Goal: Task Accomplishment & Management: Manage account settings

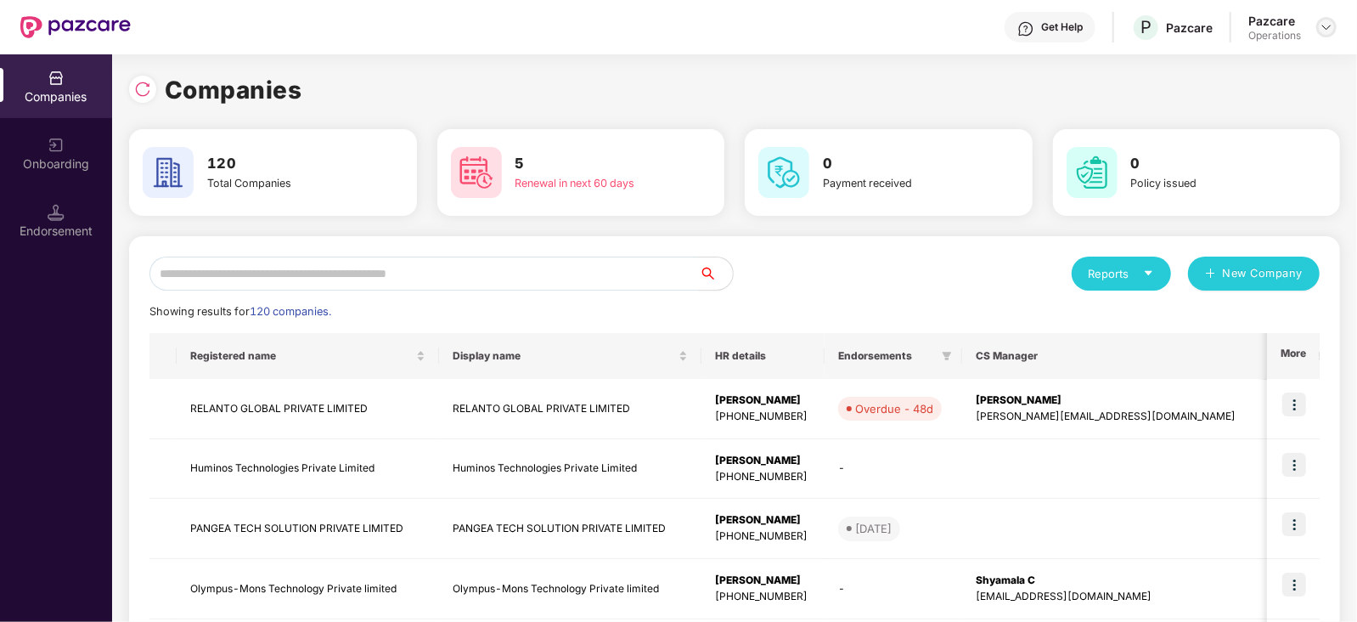
click at [1332, 20] on img at bounding box center [1327, 27] width 14 height 14
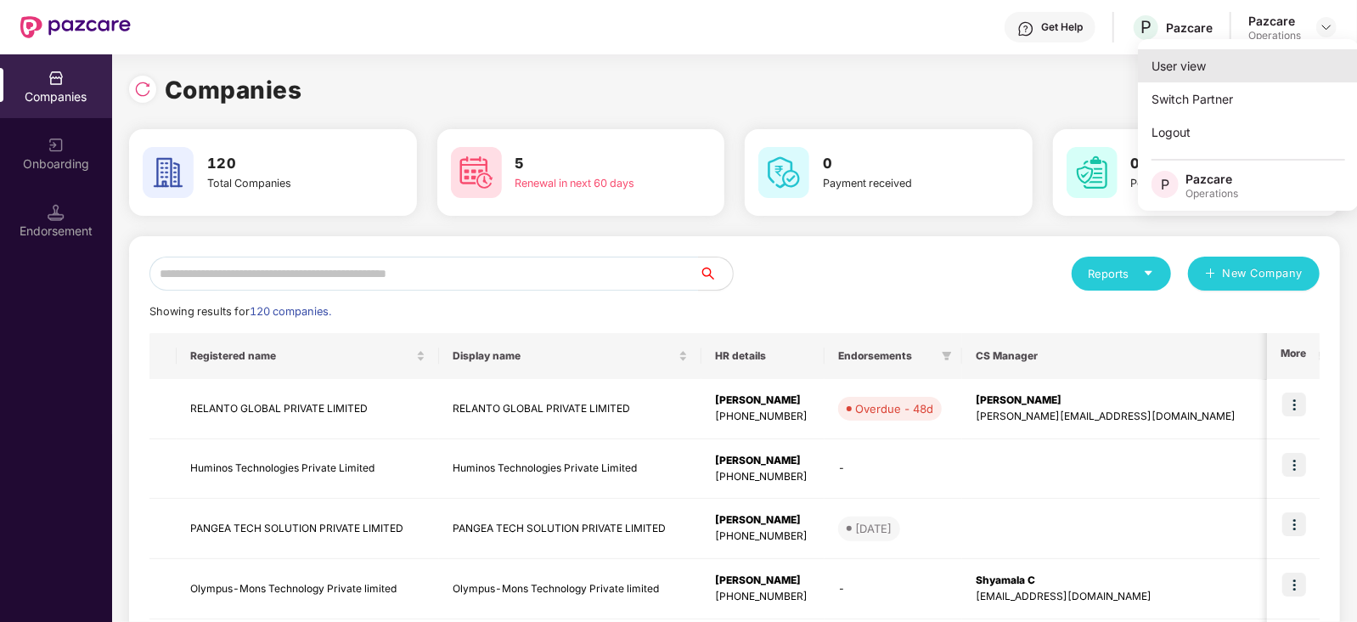
click at [1244, 64] on div "User view" at bounding box center [1248, 65] width 221 height 33
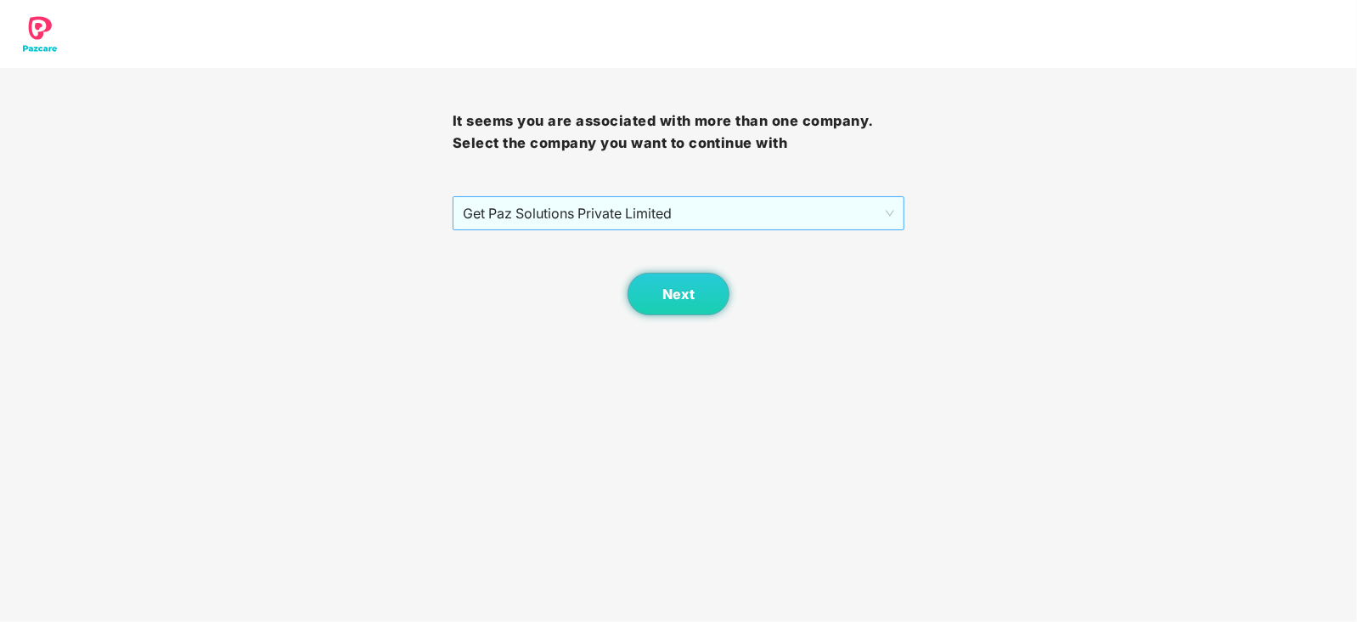
click at [643, 215] on span "Get Paz Solutions Private Limited" at bounding box center [679, 213] width 432 height 32
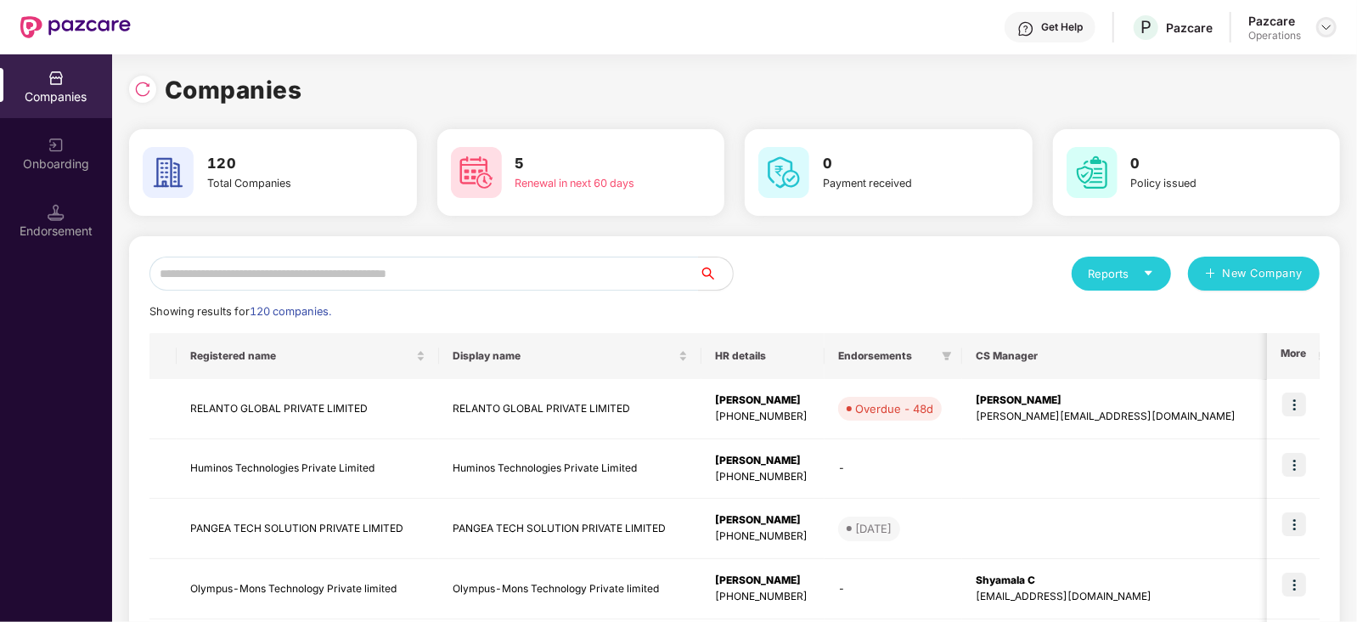
click at [1320, 32] on img at bounding box center [1327, 27] width 14 height 14
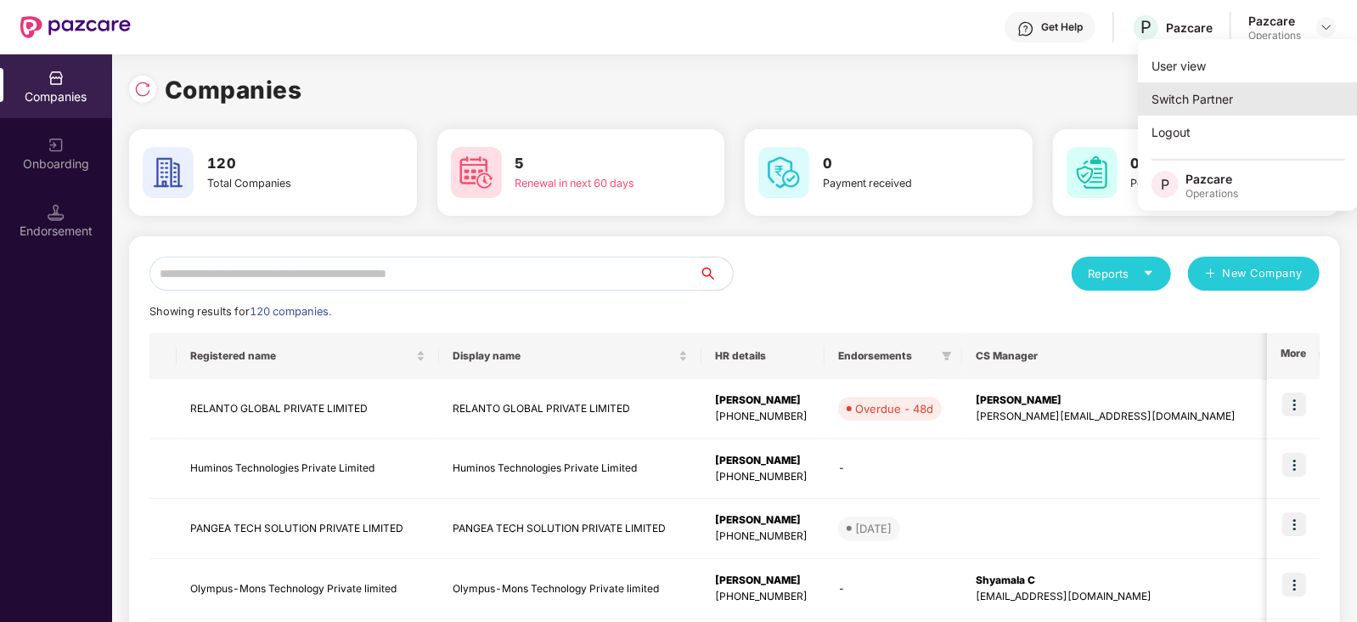
click at [1230, 104] on div "Switch Partner" at bounding box center [1248, 98] width 221 height 33
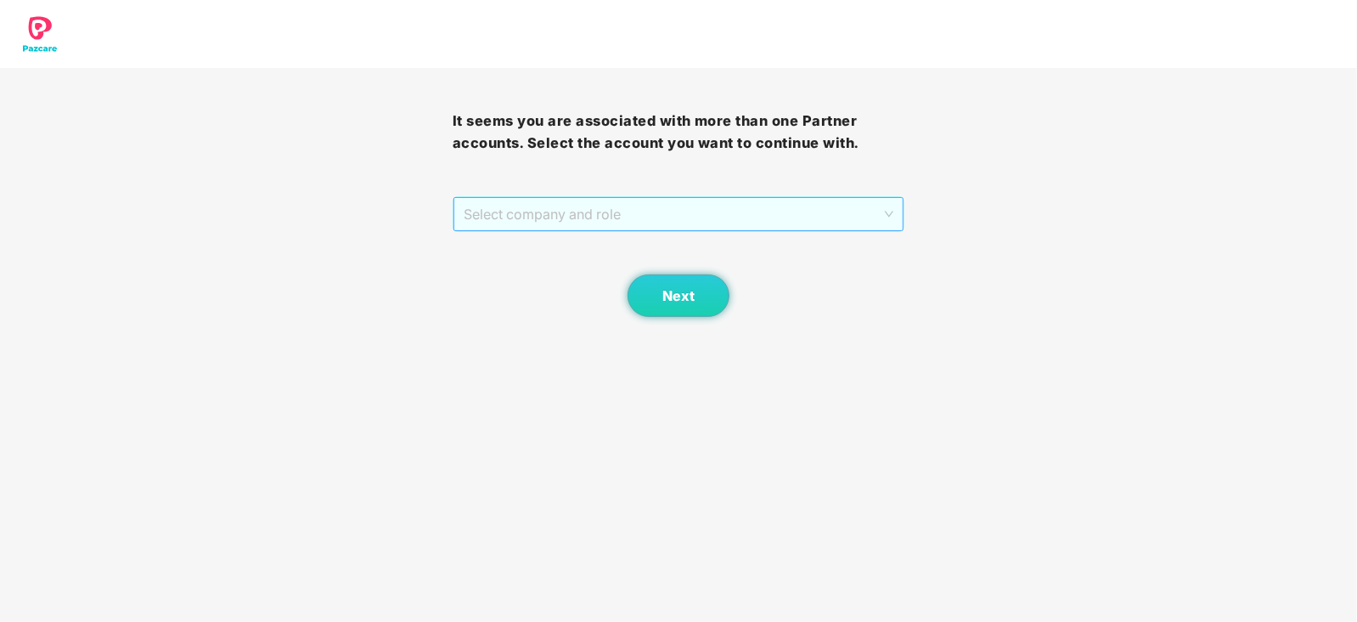
click at [671, 218] on span "Select company and role" at bounding box center [679, 214] width 431 height 32
click at [561, 241] on div "Pazcare - PARTNER_ADMIN" at bounding box center [679, 248] width 432 height 19
click at [689, 288] on span "Next" at bounding box center [678, 296] width 32 height 16
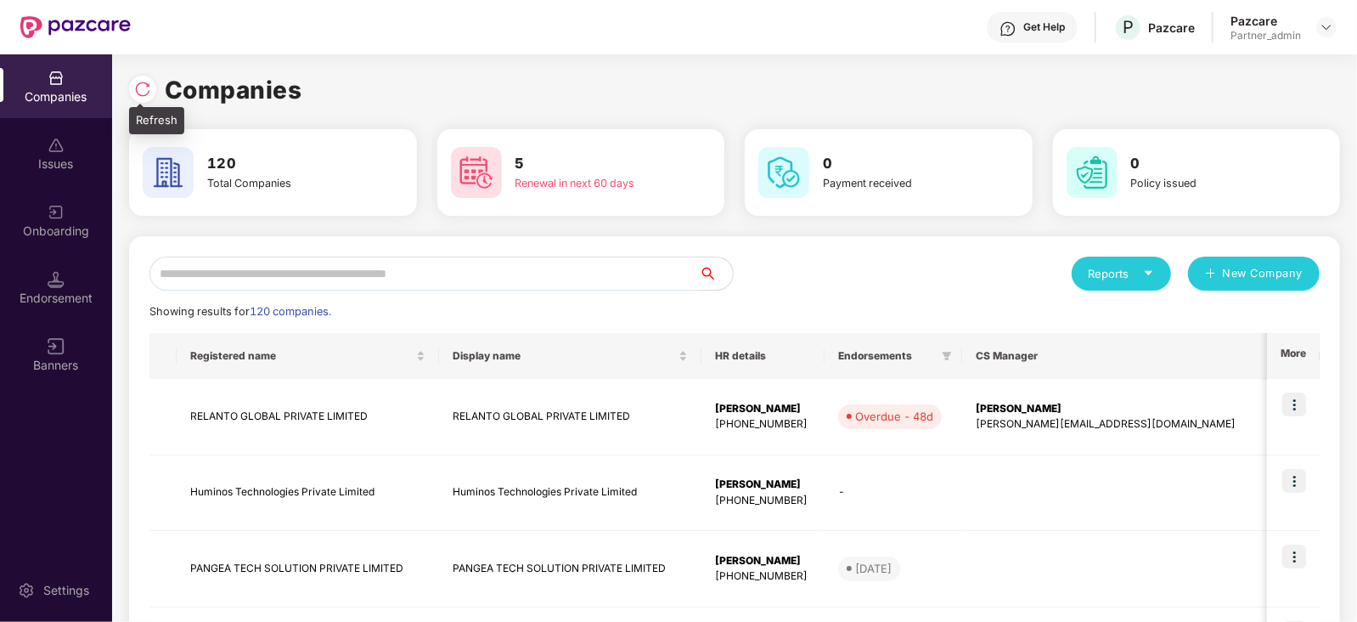
click at [141, 90] on img at bounding box center [142, 89] width 17 height 17
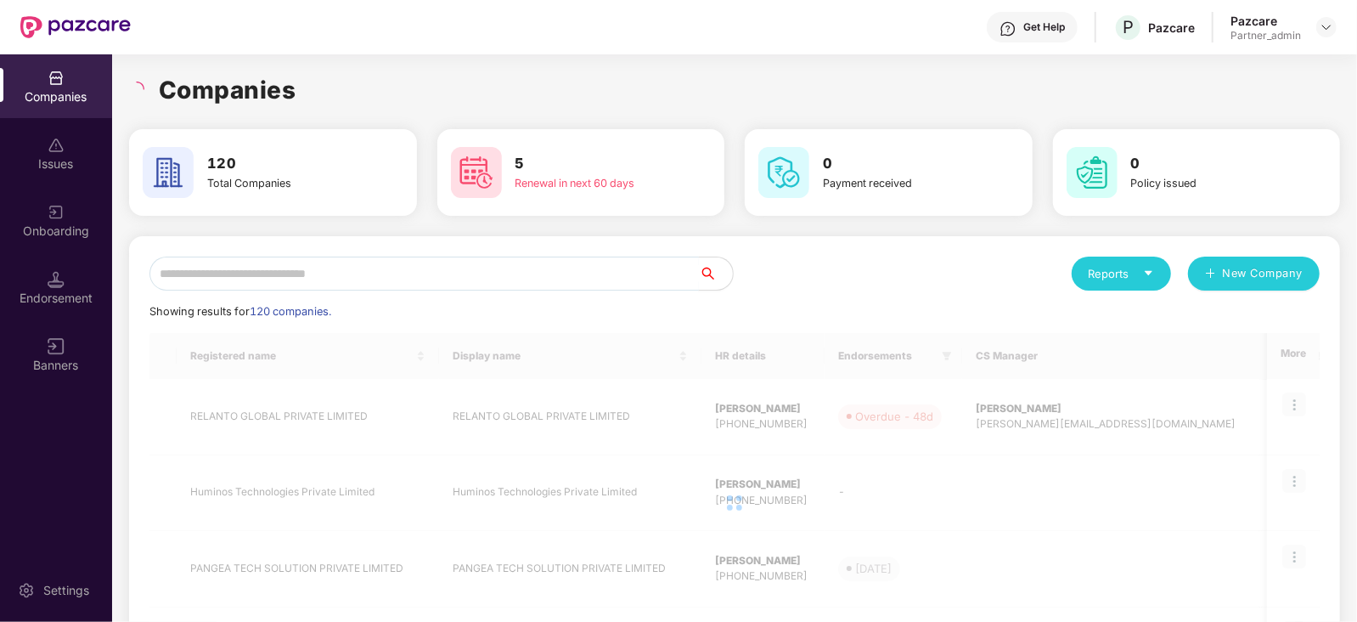
click at [323, 270] on input "text" at bounding box center [423, 273] width 549 height 34
paste input "**********"
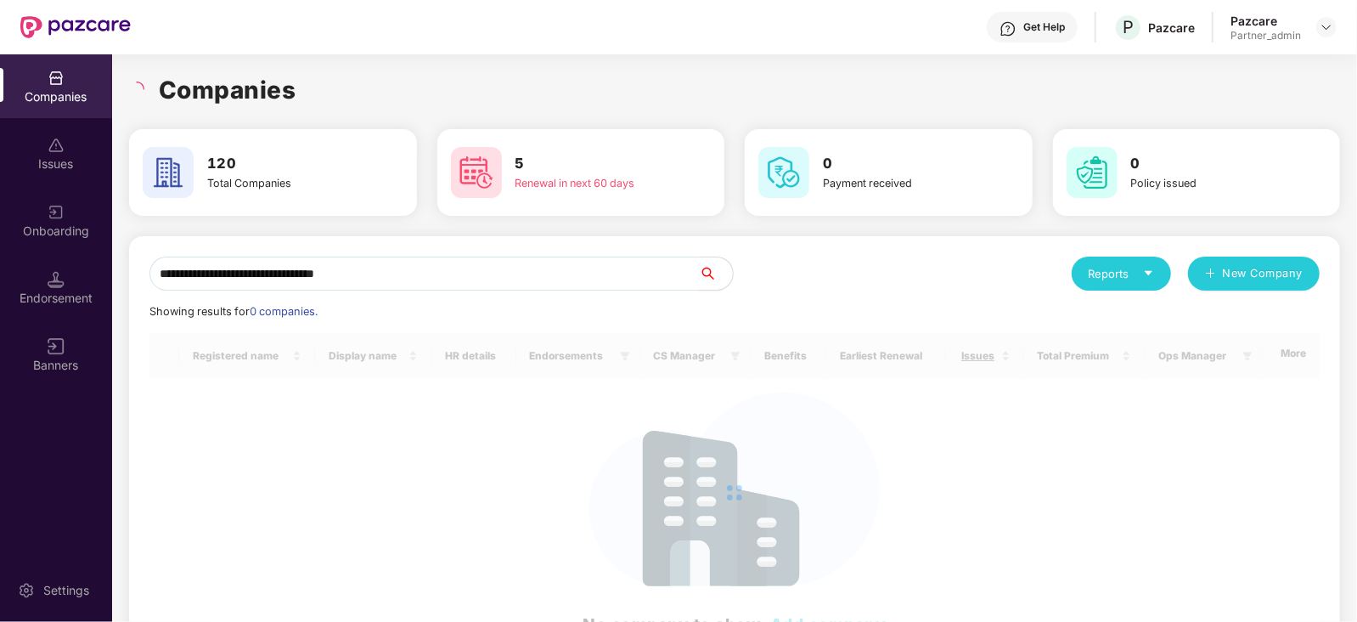
click at [495, 278] on input "**********" at bounding box center [423, 273] width 549 height 34
type input "*******"
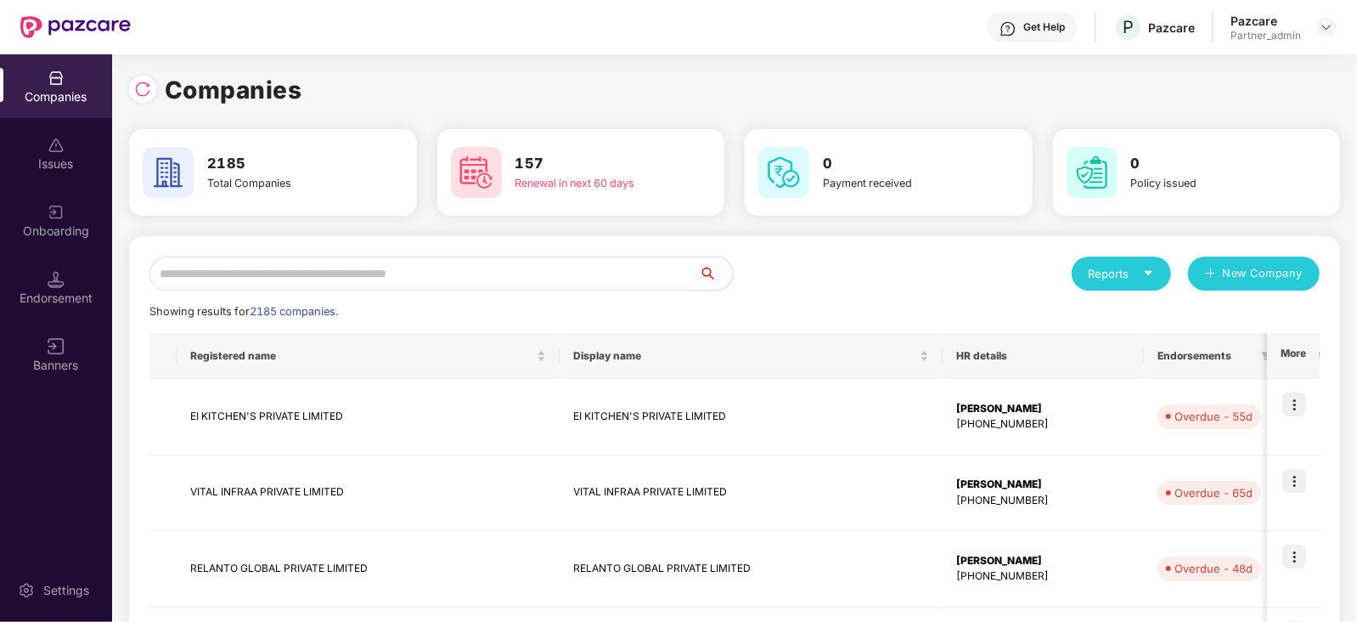
click at [246, 278] on input "text" at bounding box center [423, 273] width 549 height 34
paste input "**********"
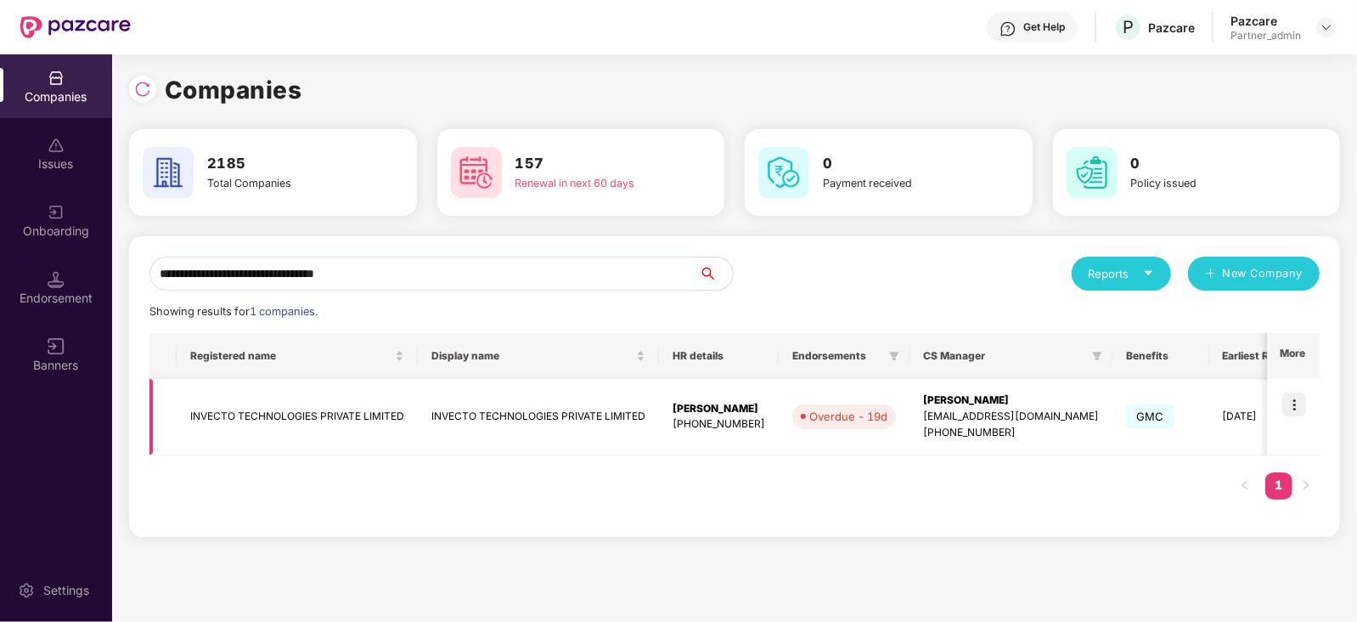
type input "**********"
click at [1294, 411] on img at bounding box center [1294, 404] width 24 height 24
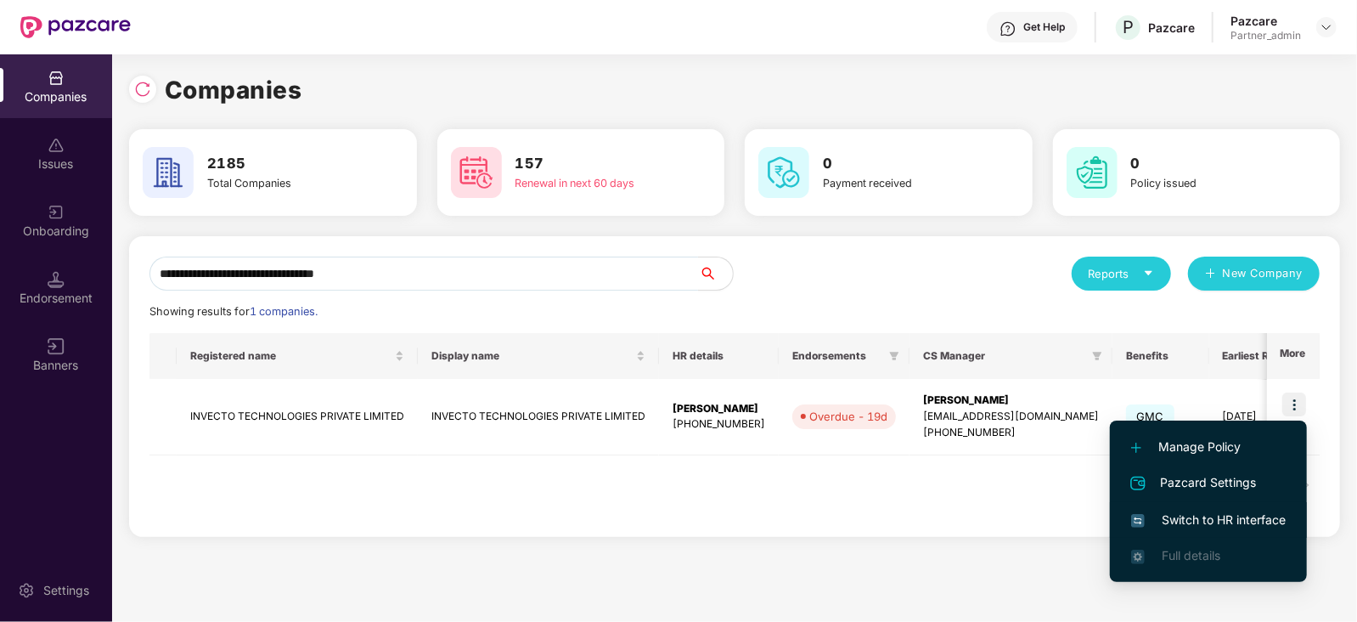
click at [1230, 515] on span "Switch to HR interface" at bounding box center [1208, 519] width 155 height 19
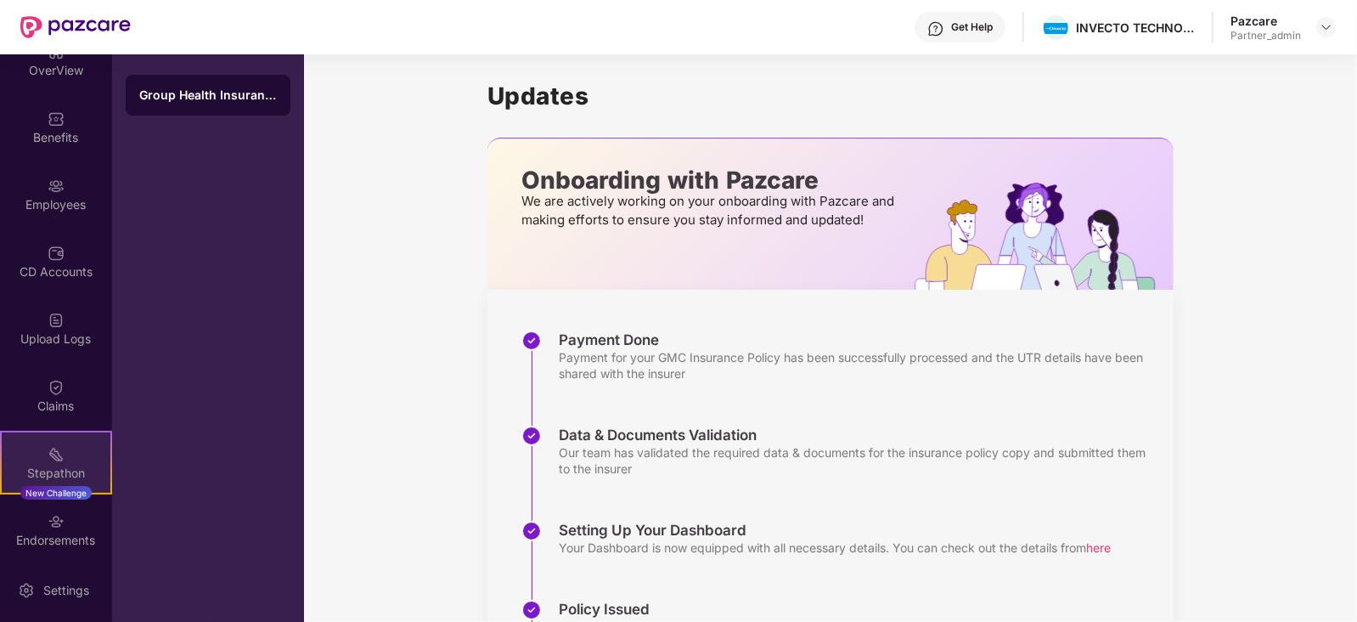
scroll to position [105, 0]
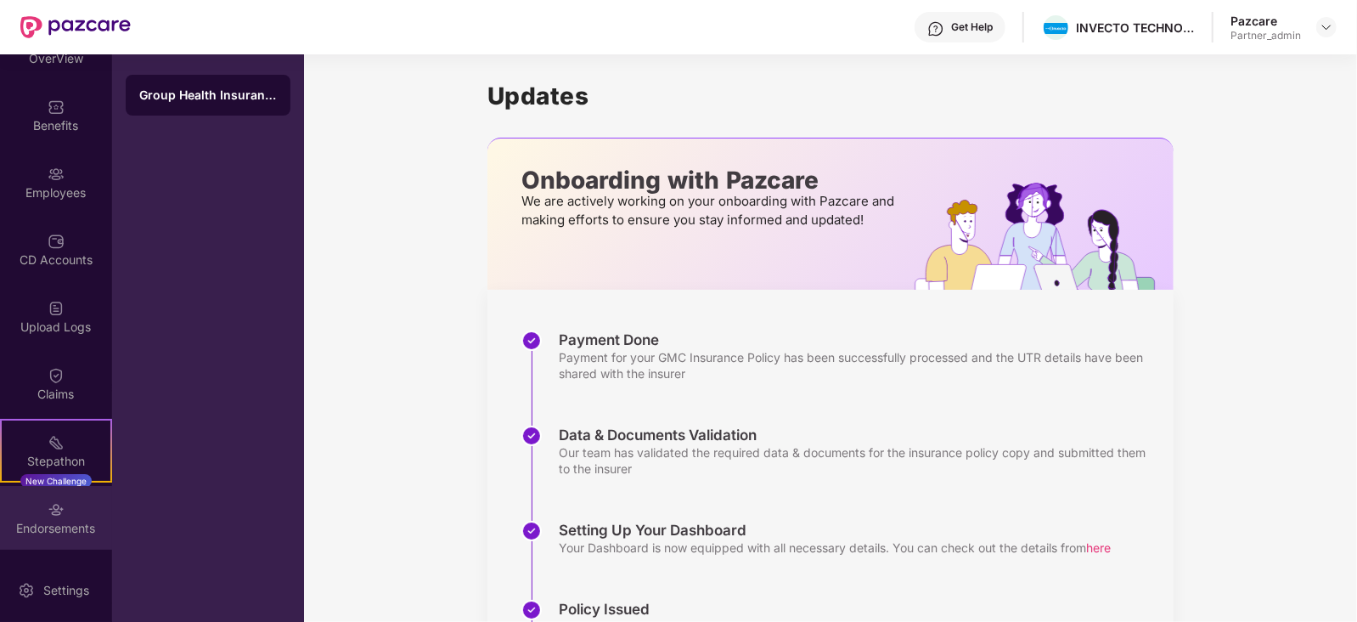
click at [64, 514] on div "Endorsements" at bounding box center [56, 518] width 112 height 64
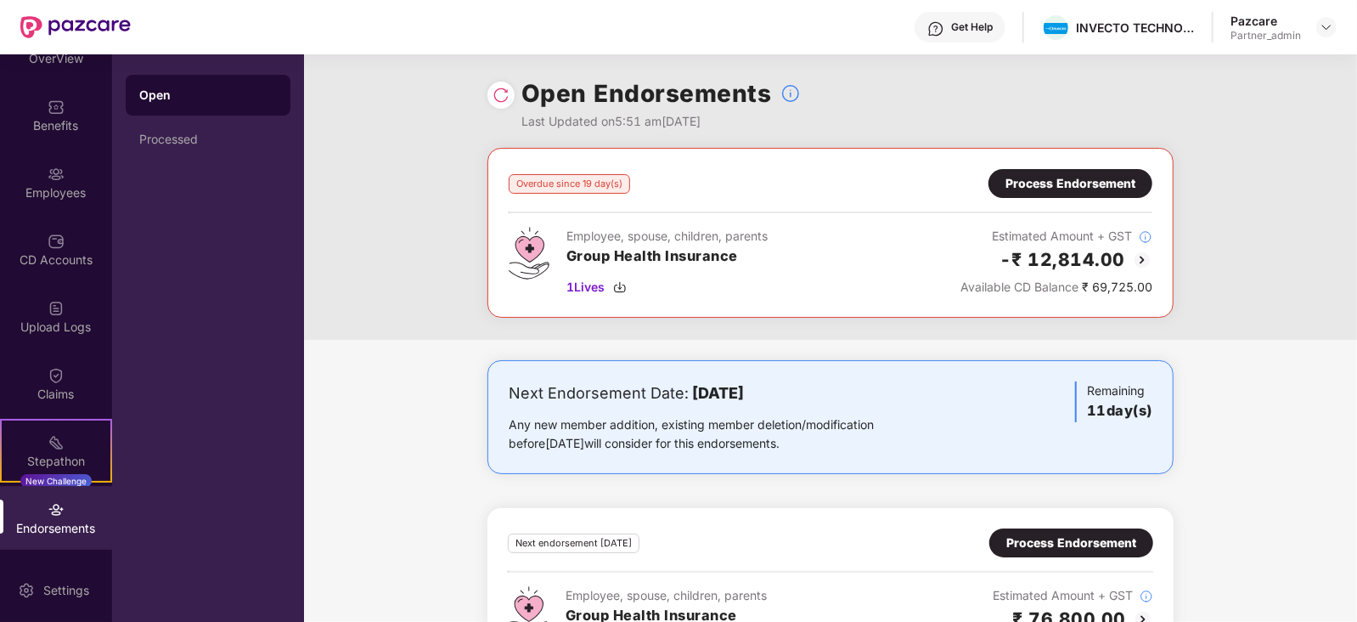
click at [1041, 183] on div "Process Endorsement" at bounding box center [1070, 183] width 130 height 19
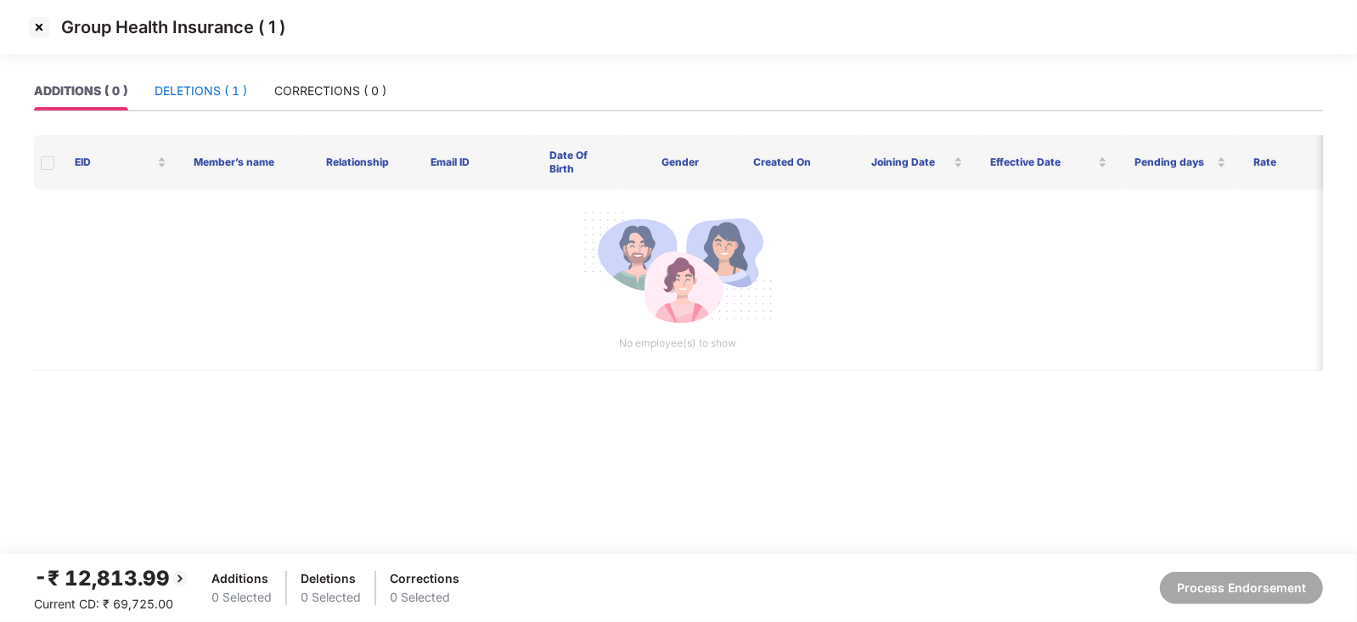
click at [211, 90] on div "DELETIONS ( 1 )" at bounding box center [201, 91] width 93 height 19
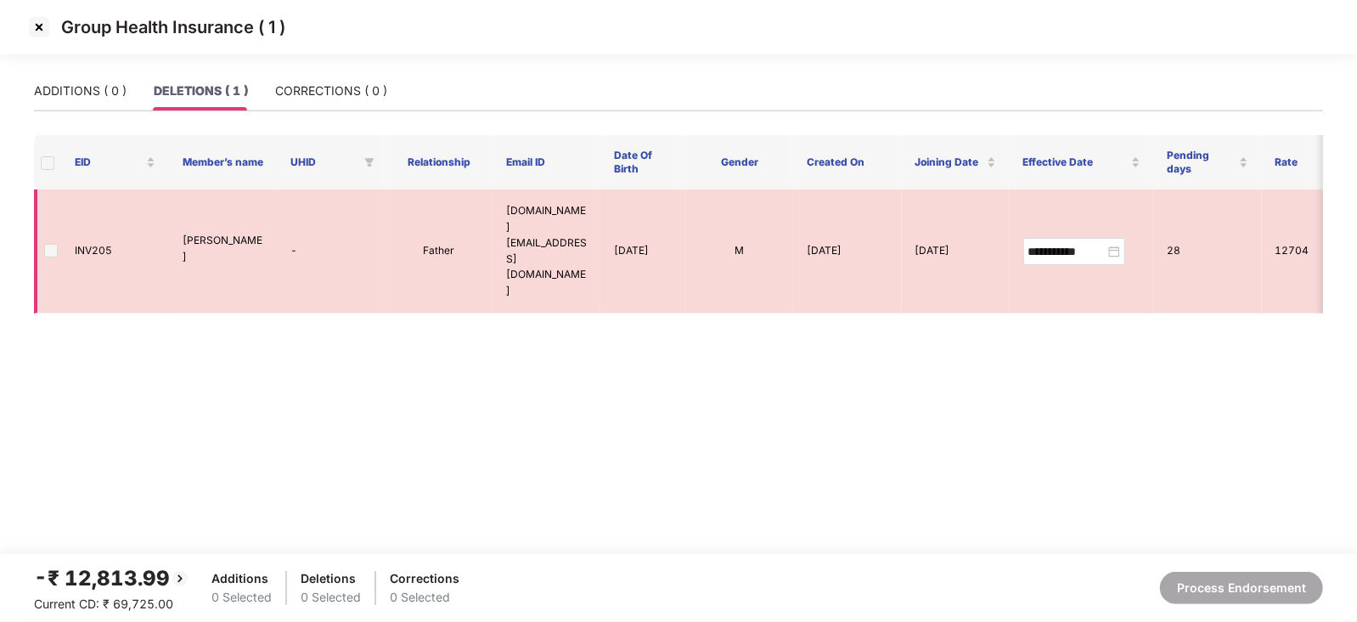
click at [44, 244] on span at bounding box center [51, 251] width 14 height 14
click at [50, 244] on span at bounding box center [51, 251] width 14 height 14
click at [41, 31] on img at bounding box center [38, 27] width 27 height 27
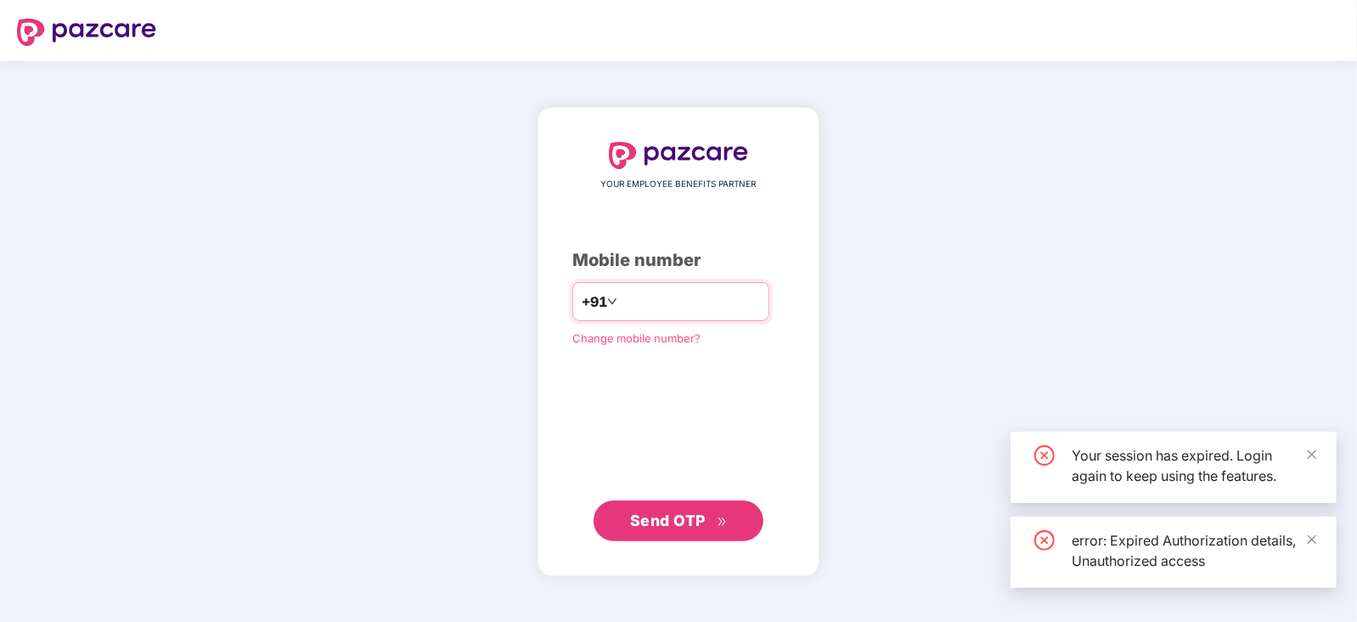
click at [621, 298] on input "number" at bounding box center [690, 301] width 139 height 27
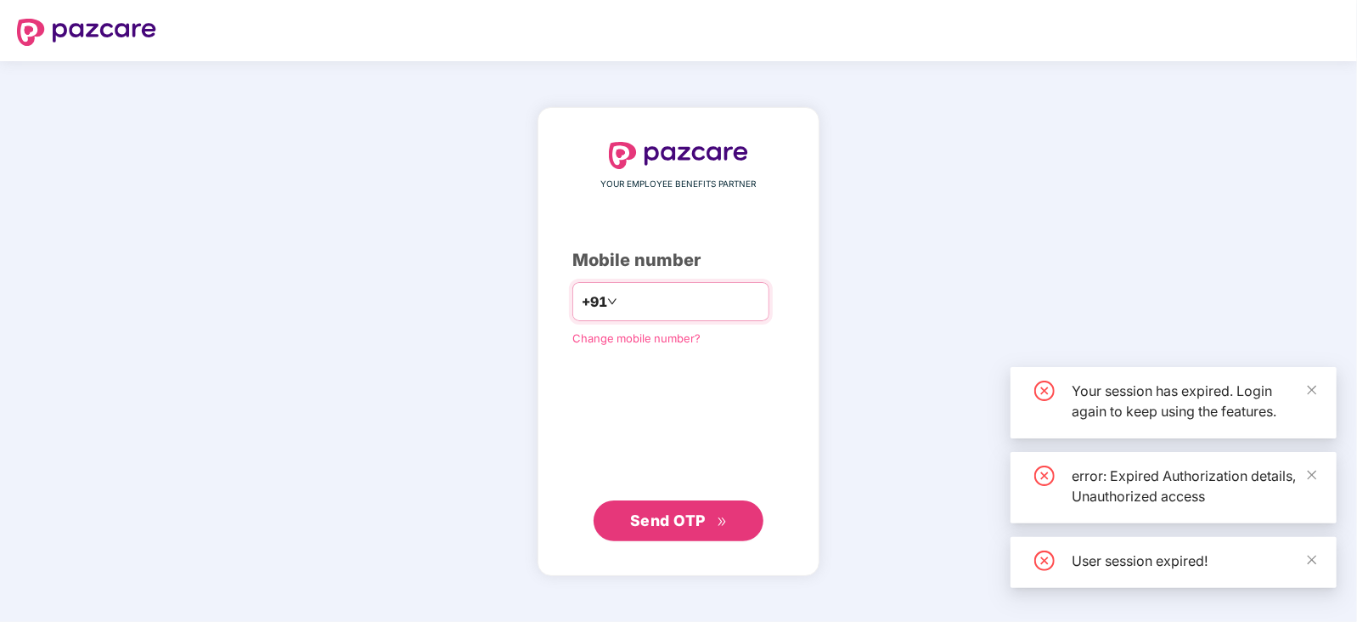
click at [700, 286] on div "+91" at bounding box center [670, 301] width 197 height 39
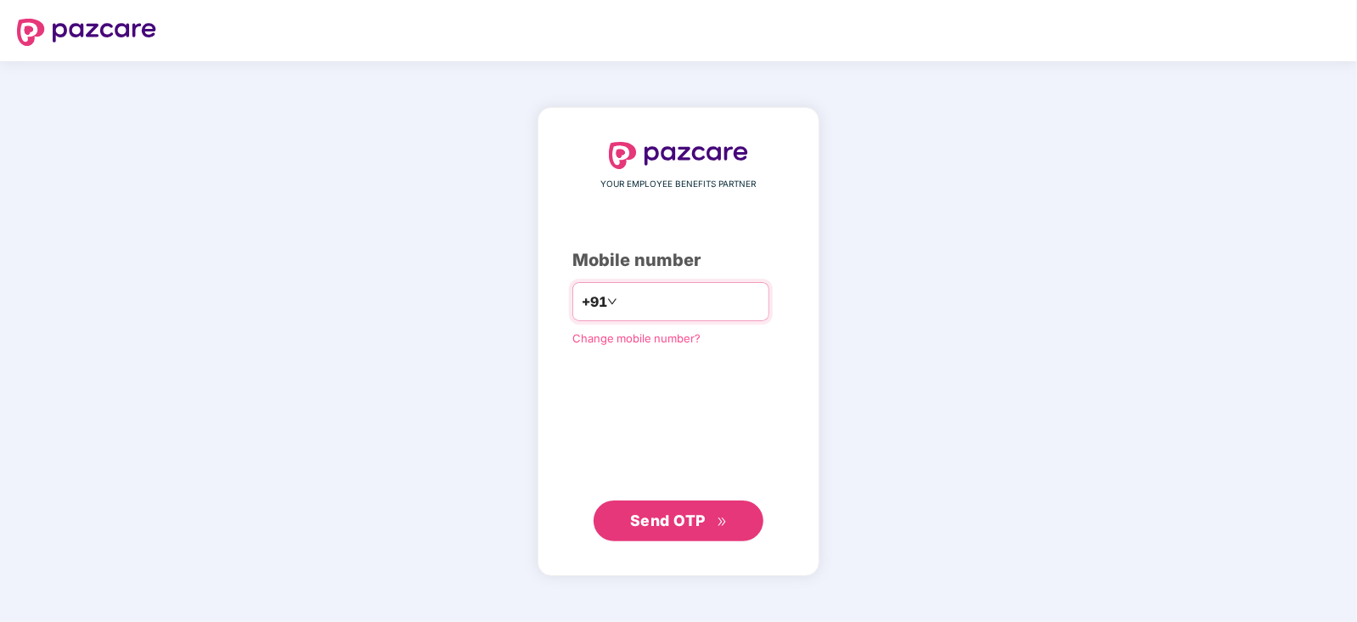
click at [705, 309] on input "number" at bounding box center [690, 301] width 139 height 27
type input "**********"
click at [674, 510] on span "Send OTP" at bounding box center [668, 519] width 76 height 18
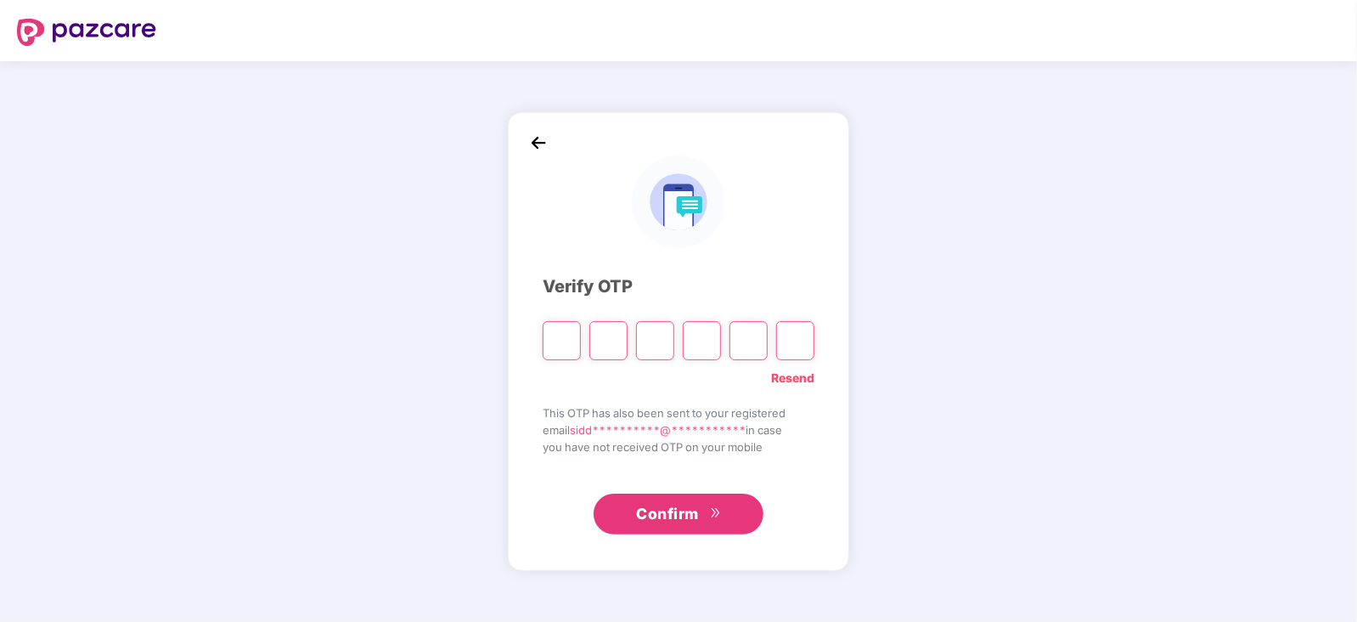
paste input "*"
type input "*"
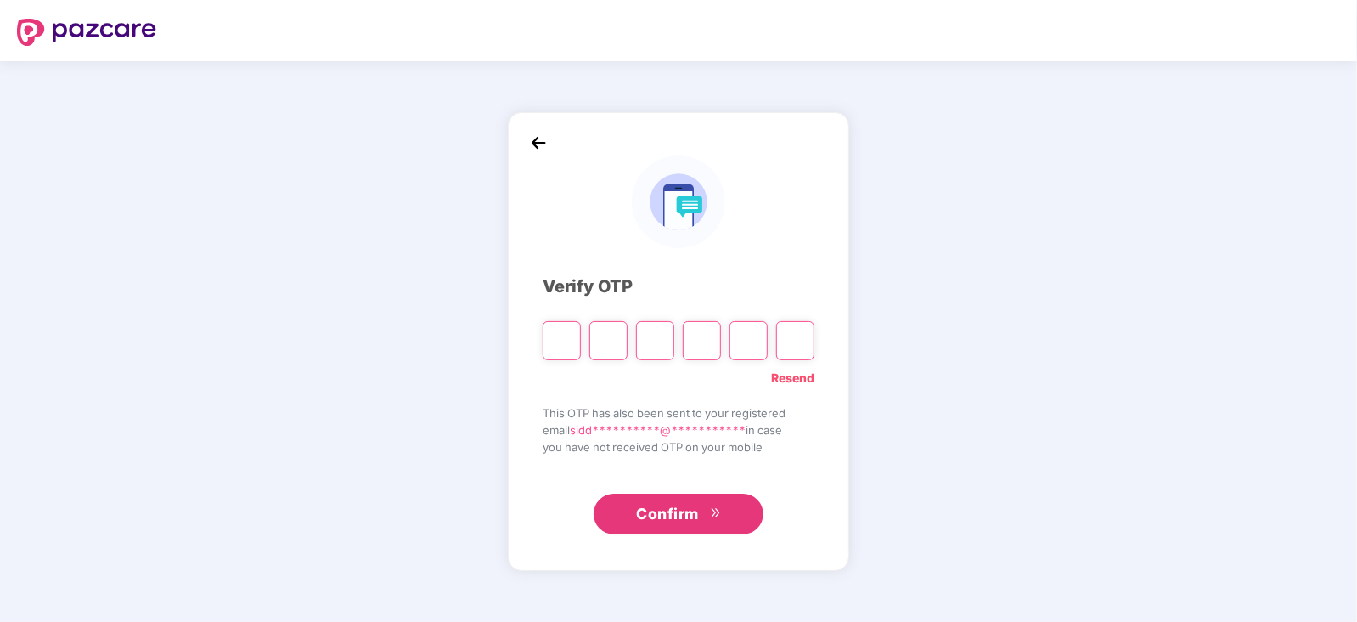
type input "*"
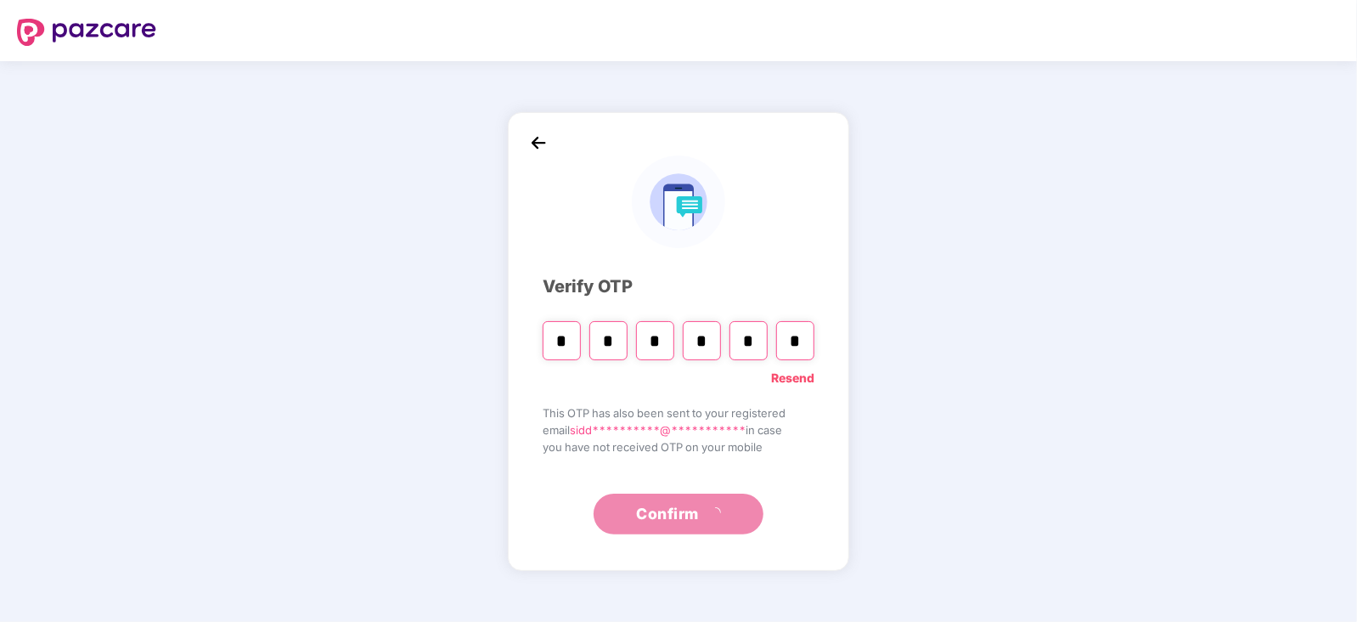
click at [738, 299] on div "**********" at bounding box center [679, 340] width 272 height 387
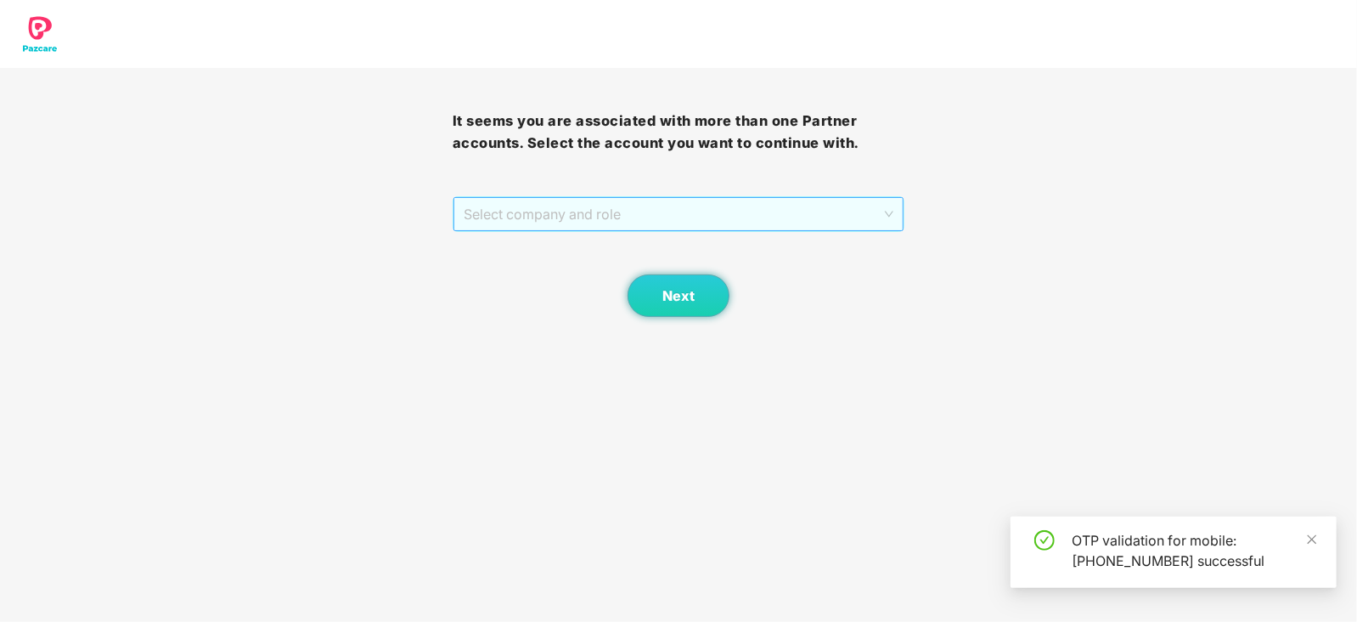
click at [681, 198] on span "Select company and role" at bounding box center [679, 214] width 431 height 32
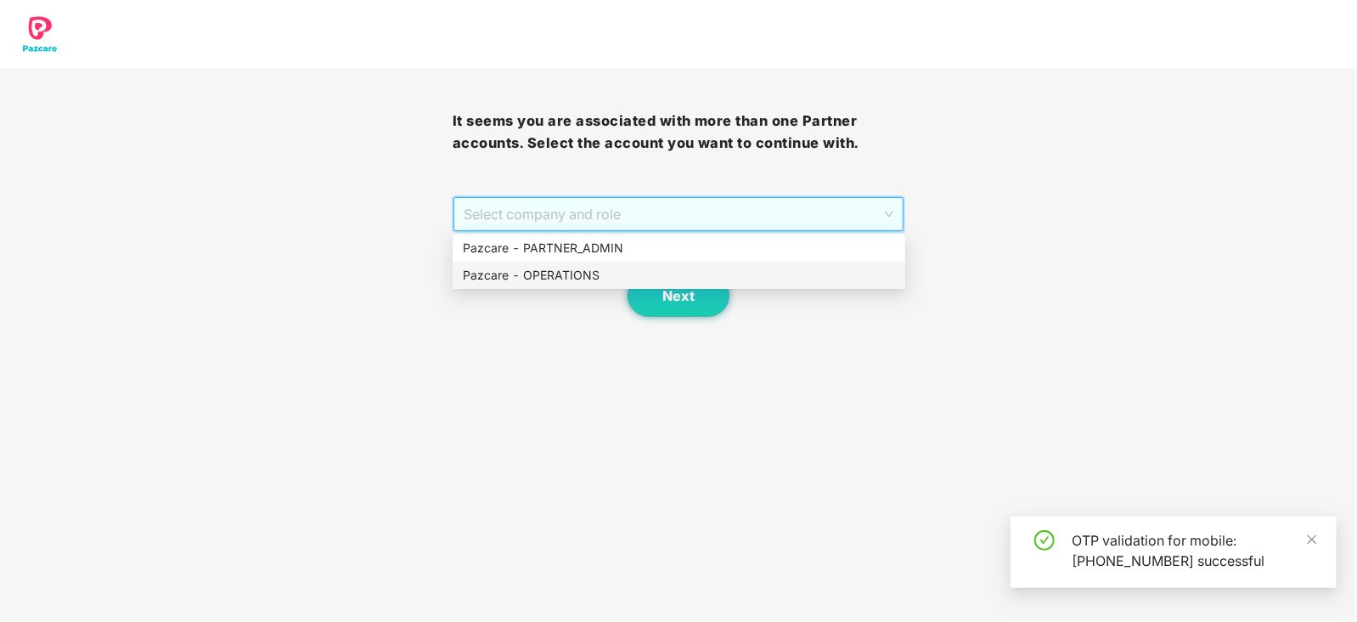
click at [590, 265] on div "Pazcare - OPERATIONS" at bounding box center [679, 275] width 453 height 27
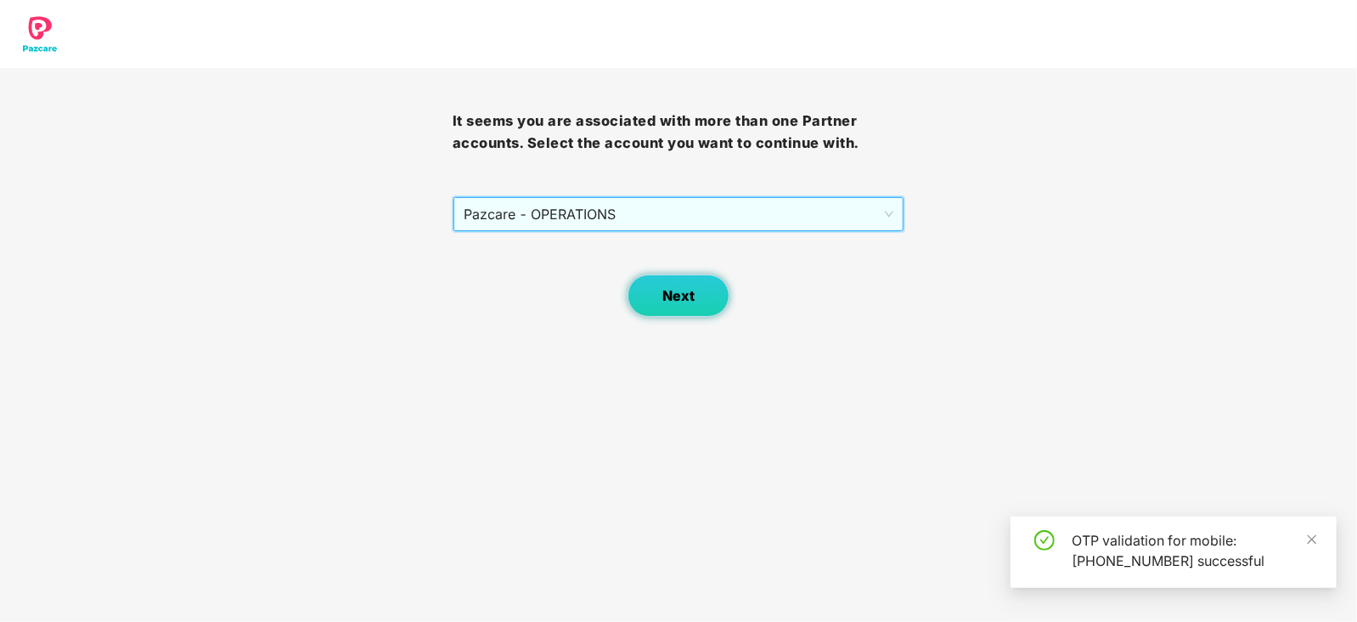
click at [632, 299] on button "Next" at bounding box center [679, 295] width 102 height 42
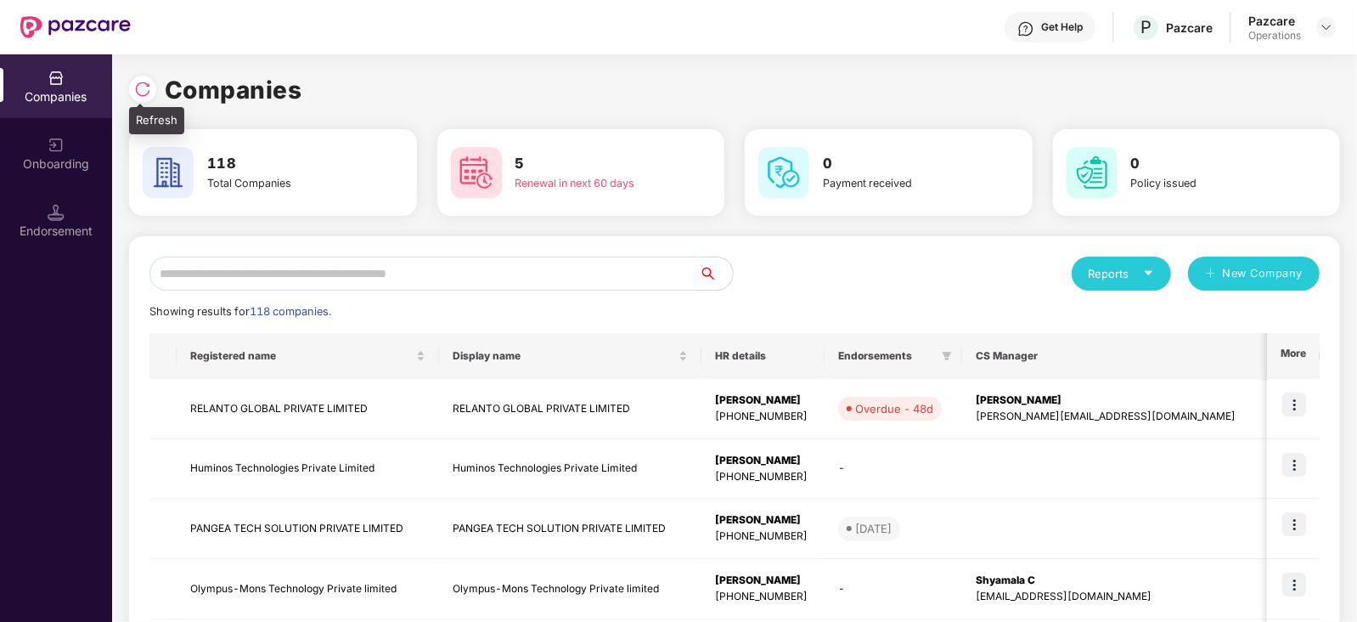
click at [138, 78] on div at bounding box center [142, 89] width 27 height 27
